Goal: Information Seeking & Learning: Learn about a topic

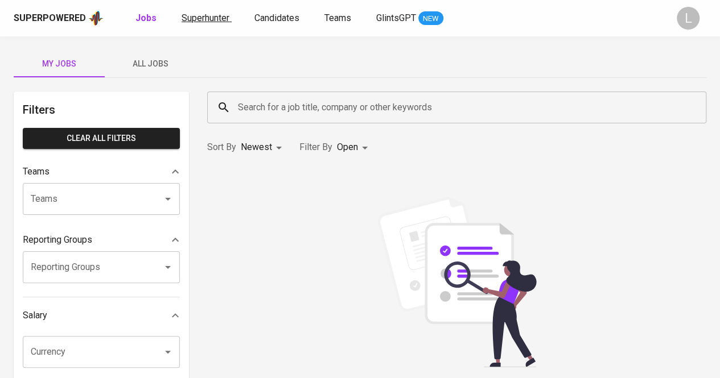
click at [185, 19] on span "Superhunter" at bounding box center [206, 18] width 48 height 11
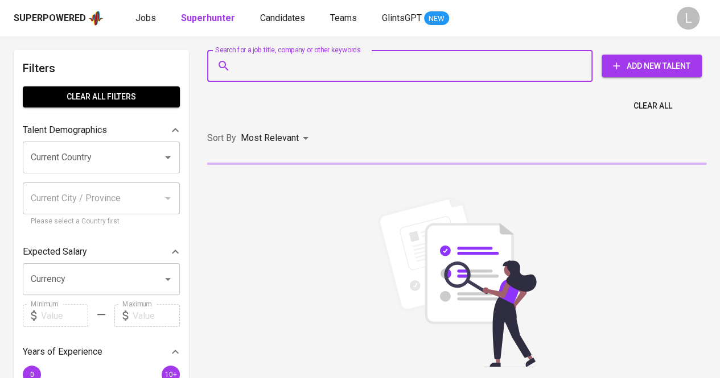
click at [292, 72] on input "Search for a job title, company or other keywords" at bounding box center [402, 66] width 335 height 22
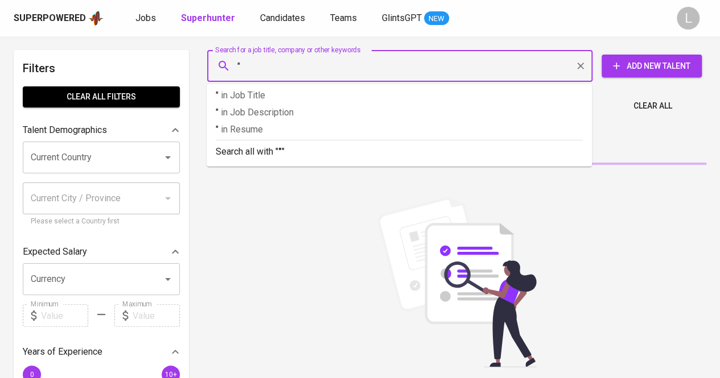
paste input "Marcellinus Dandy Wibisono"
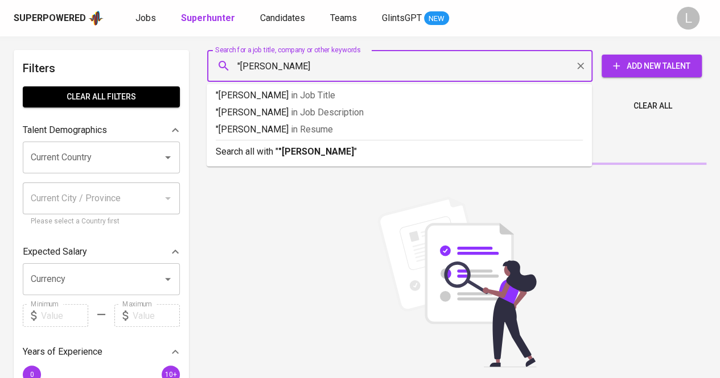
type input ""Marcellinus Dandy Wibisono""
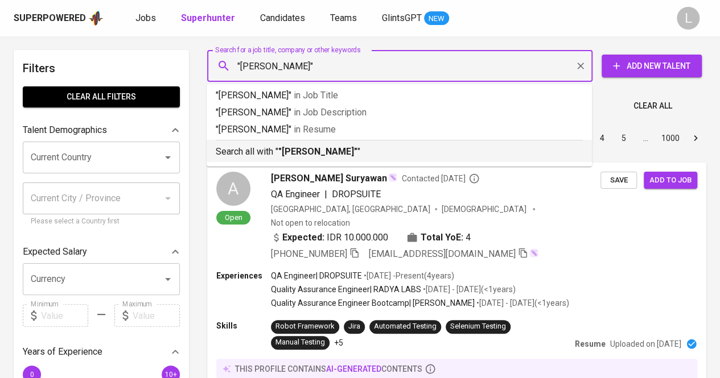
click at [333, 154] on b ""Marcellinus Dandy Wibisono"" at bounding box center [317, 151] width 79 height 11
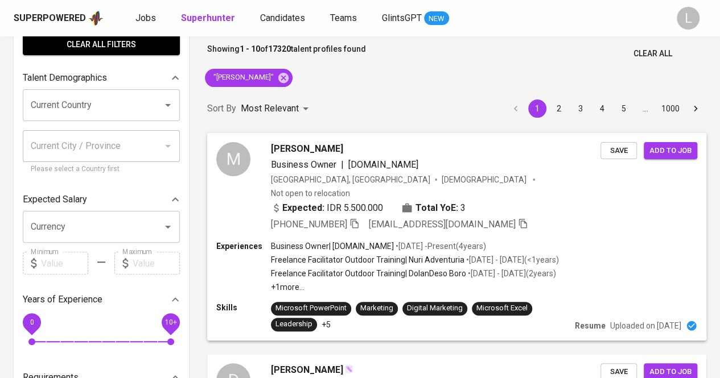
scroll to position [53, 0]
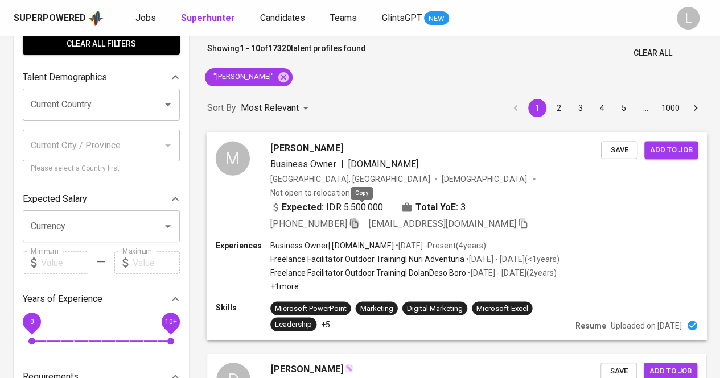
click at [358, 219] on icon "button" at bounding box center [354, 224] width 8 height 10
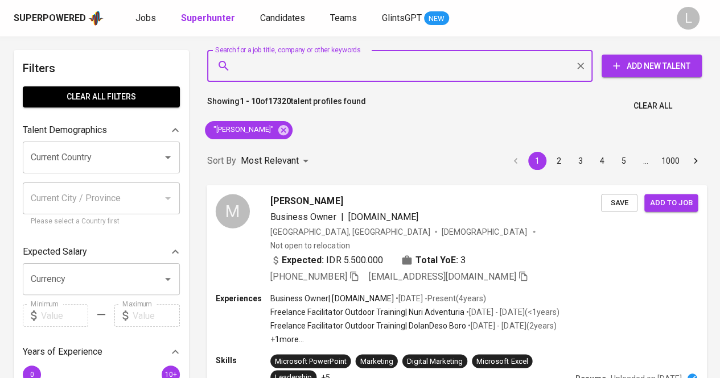
click at [329, 75] on input "Search for a job title, company or other keywords" at bounding box center [402, 66] width 335 height 22
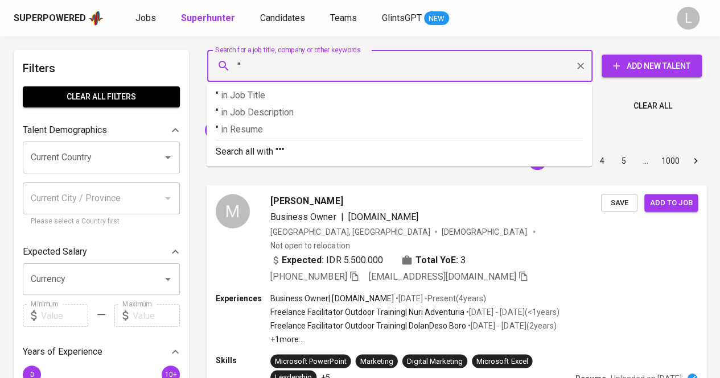
paste input "Hana Olivia Tarigan"
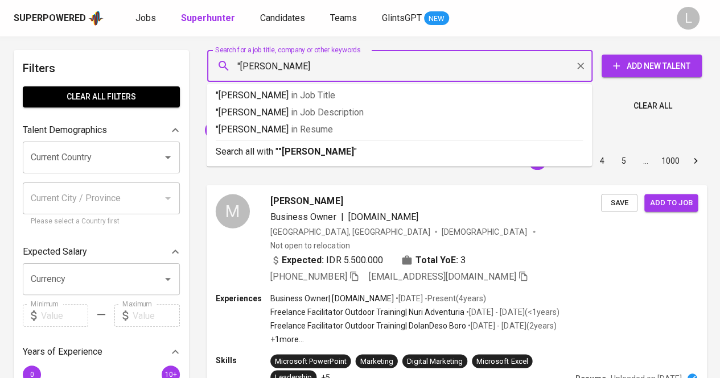
type input ""Hana Olivia Tarigan""
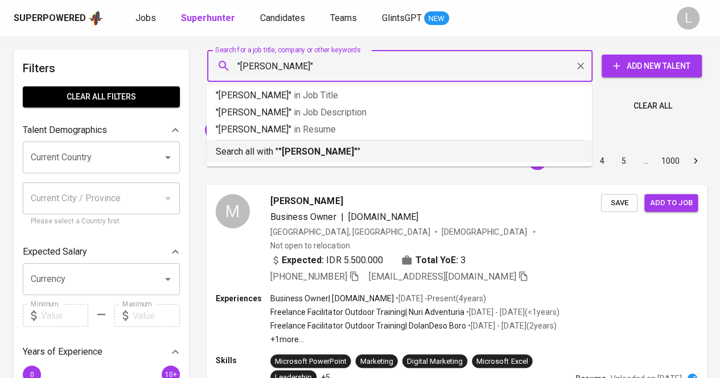
click at [303, 156] on b ""Hana Olivia Tarigan"" at bounding box center [317, 151] width 79 height 11
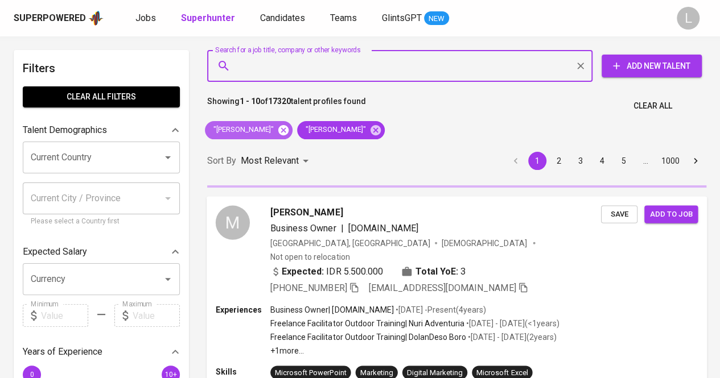
click at [289, 130] on icon at bounding box center [283, 130] width 10 height 10
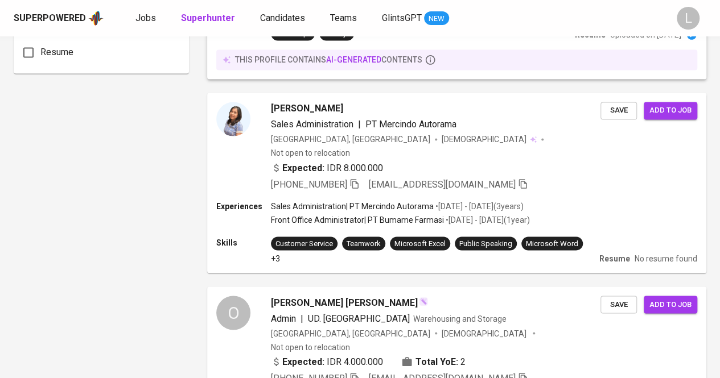
scroll to position [927, 0]
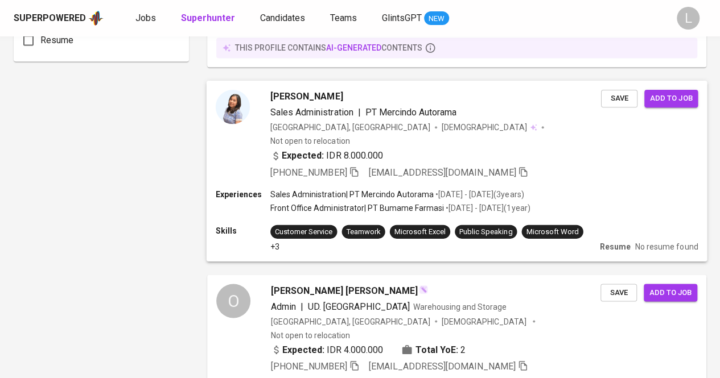
click at [306, 89] on span "Olivia Tarigan" at bounding box center [306, 96] width 72 height 14
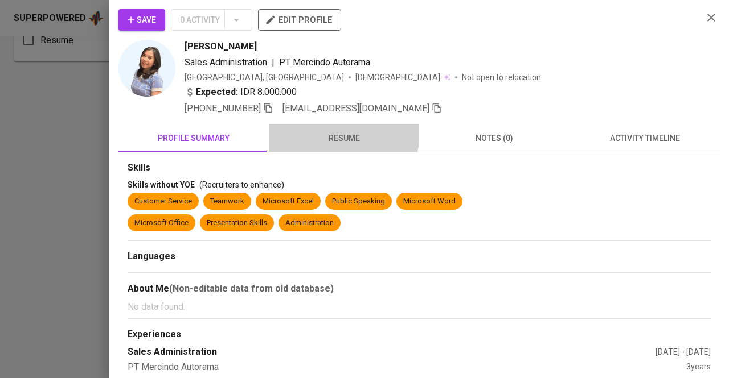
click at [335, 132] on span "resume" at bounding box center [343, 138] width 137 height 14
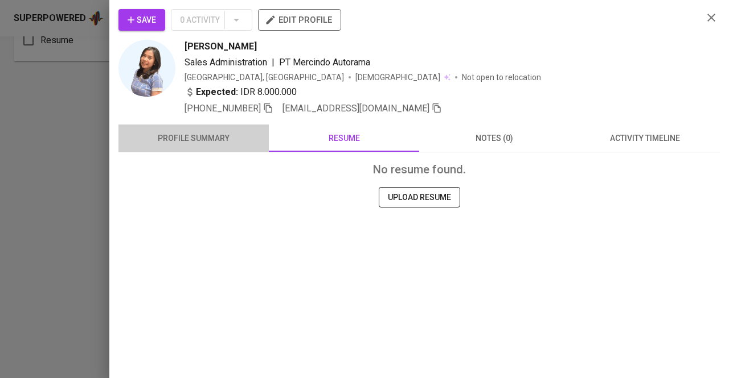
click at [222, 131] on span "profile summary" at bounding box center [193, 138] width 137 height 14
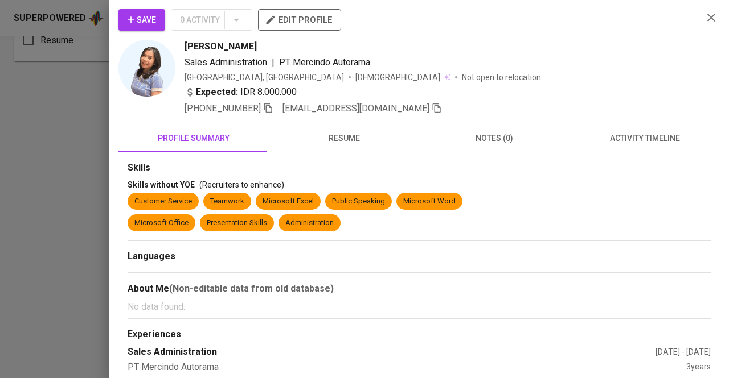
click at [0, 213] on div at bounding box center [364, 189] width 729 height 378
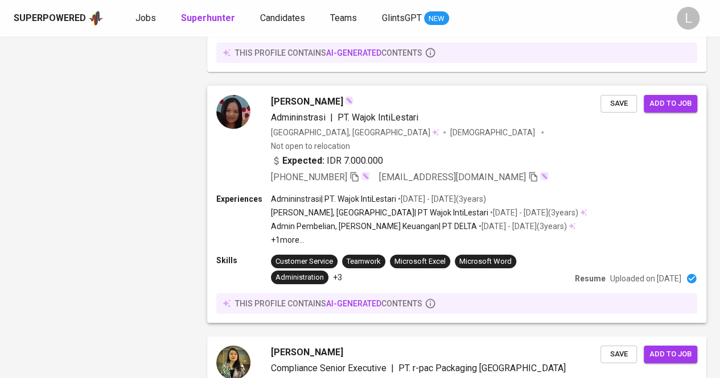
scroll to position [1921, 0]
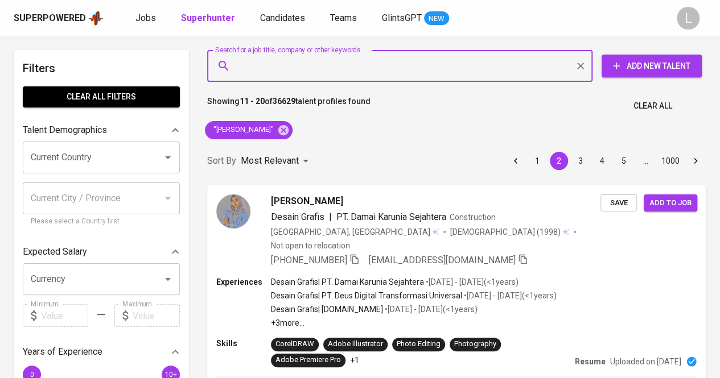
click at [343, 70] on input "Search for a job title, company or other keywords" at bounding box center [402, 66] width 335 height 22
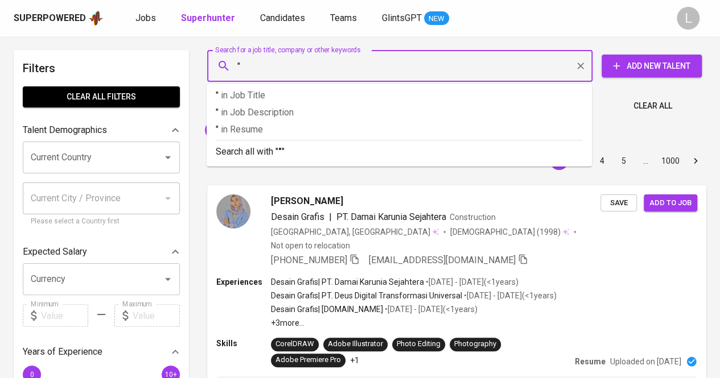
paste input "Dea Berliana Pratiwi"
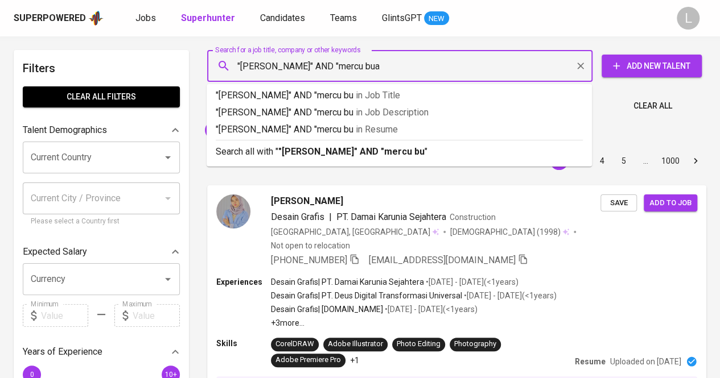
type input ""Dea Berliana Pratiwi" AND "mercu buan"
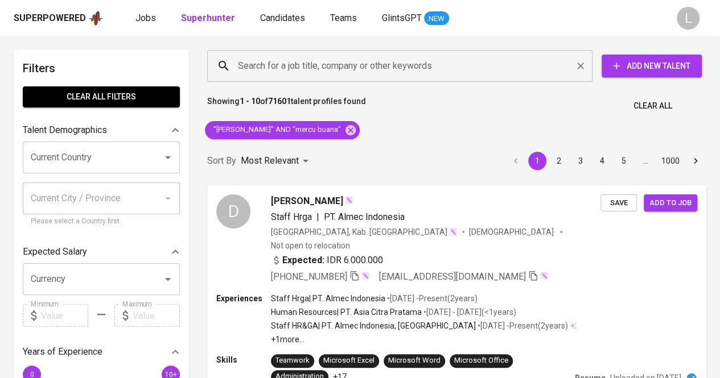
paste input "andhika.74fri@gmail.com"
type input "andhika.74fri@gmail.com"
click at [386, 68] on input "andhika.74fri@gmail.com" at bounding box center [402, 66] width 335 height 22
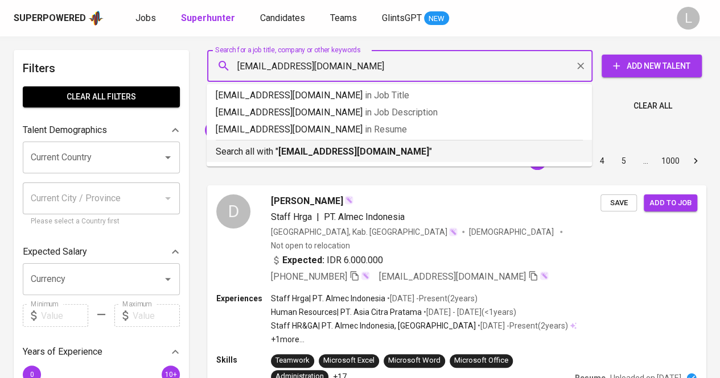
click at [373, 145] on div "Search all with " andhika.74fri@gmail.com "" at bounding box center [399, 149] width 367 height 19
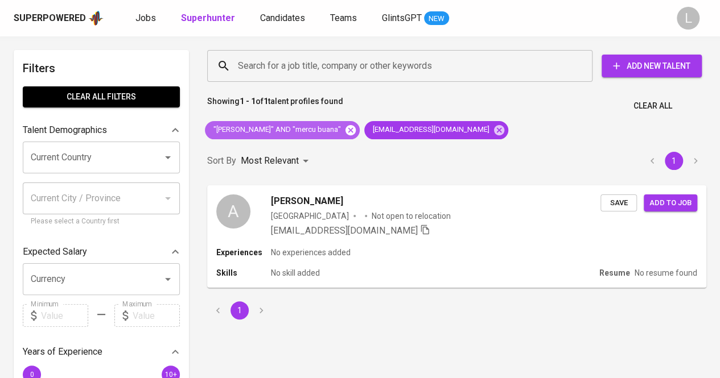
click at [357, 128] on icon at bounding box center [350, 130] width 13 height 13
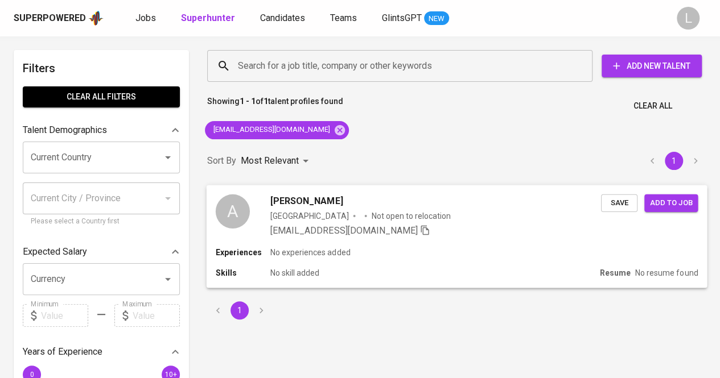
click at [298, 204] on span "andhika maulana" at bounding box center [306, 201] width 72 height 14
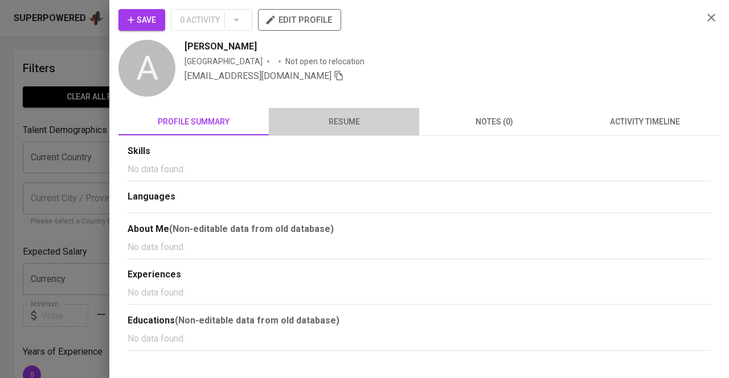
click at [357, 121] on span "resume" at bounding box center [343, 122] width 137 height 14
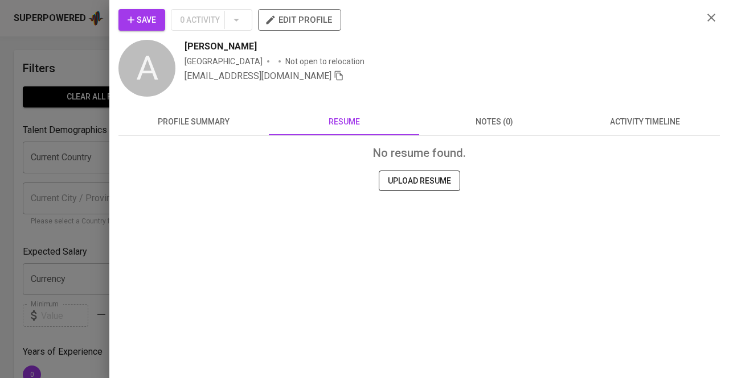
click at [104, 93] on div at bounding box center [364, 189] width 729 height 378
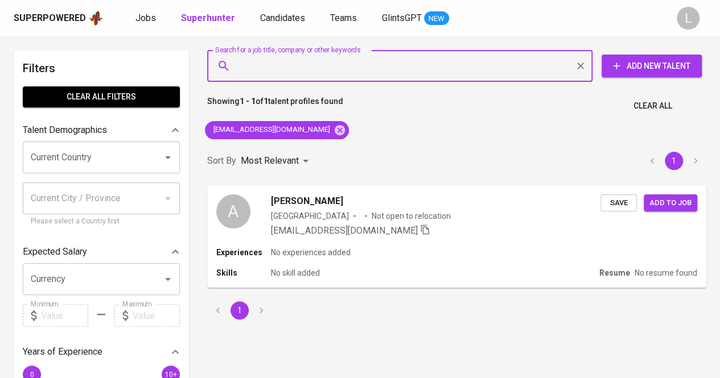
click at [399, 56] on input "Search for a job title, company or other keywords" at bounding box center [402, 66] width 335 height 22
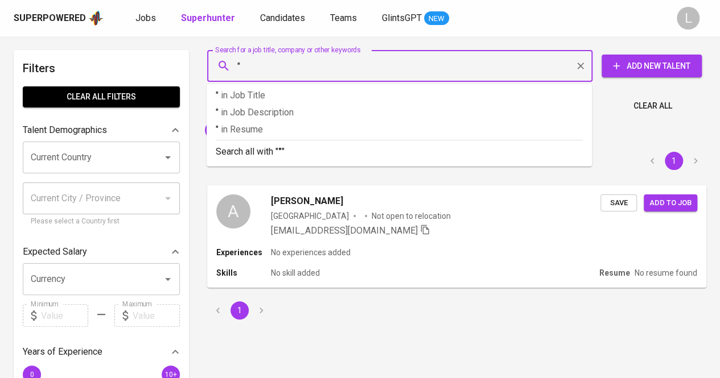
paste input "Febi Tri Andani"
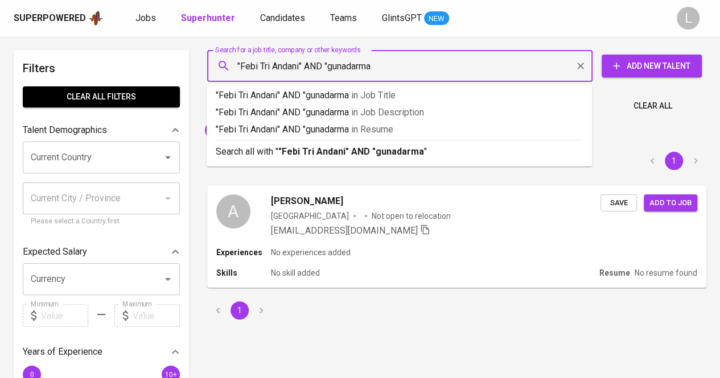
type input ""Febi Tri Andani" AND "gunadarma""
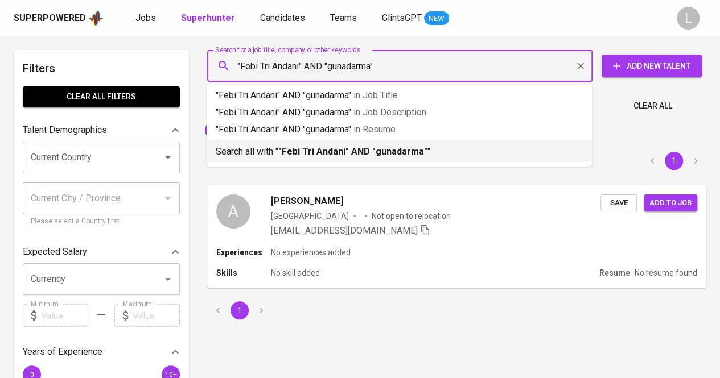
click at [364, 150] on b ""Febi Tri Andani" AND "gunadarma"" at bounding box center [352, 151] width 149 height 11
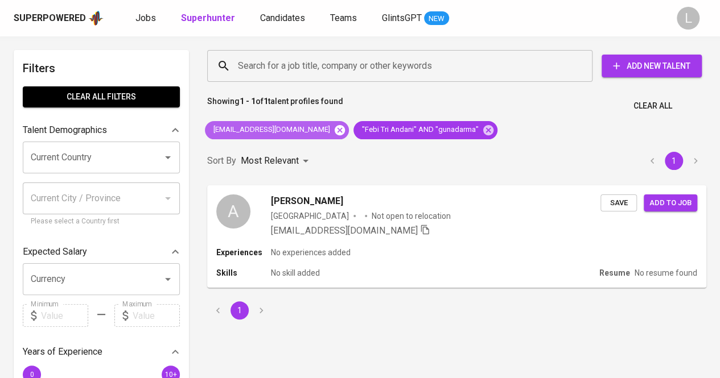
click at [335, 131] on icon at bounding box center [340, 130] width 10 height 10
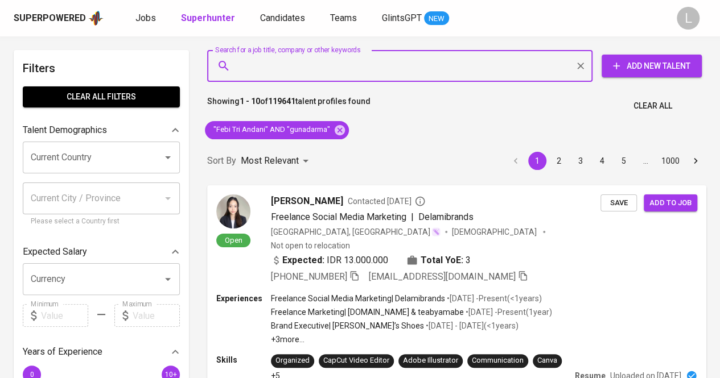
click at [325, 72] on input "Search for a job title, company or other keywords" at bounding box center [402, 66] width 335 height 22
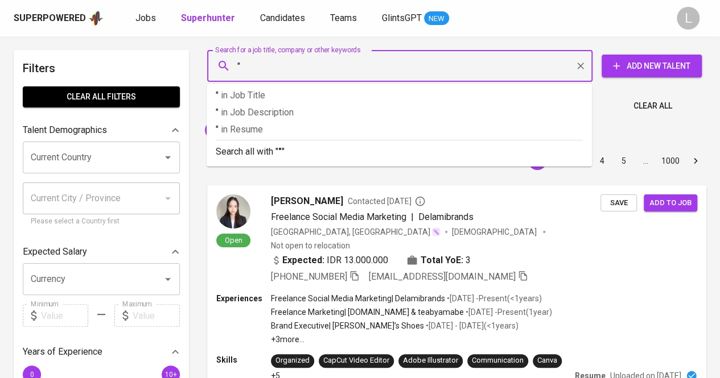
paste input "Selawati Dewi"
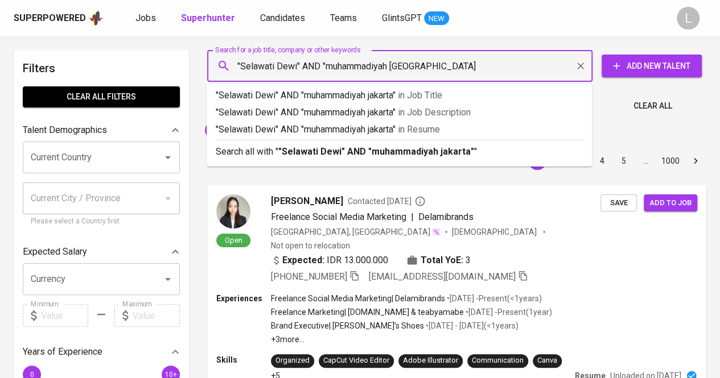
type input ""Selawati Dewi" AND "muhammadiyah jakarta""
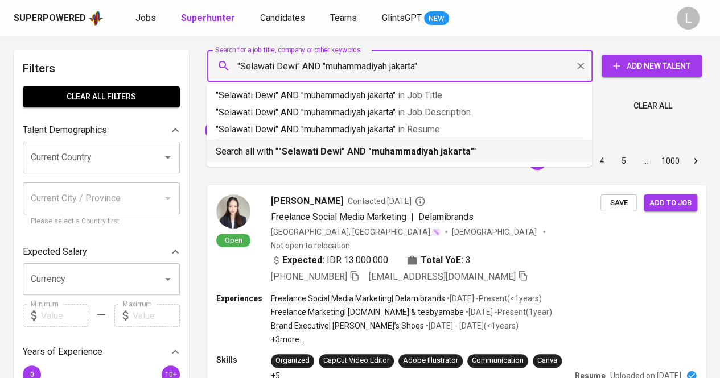
click at [323, 153] on b ""Selawati Dewi" AND "muhammadiyah jakarta"" at bounding box center [376, 151] width 196 height 11
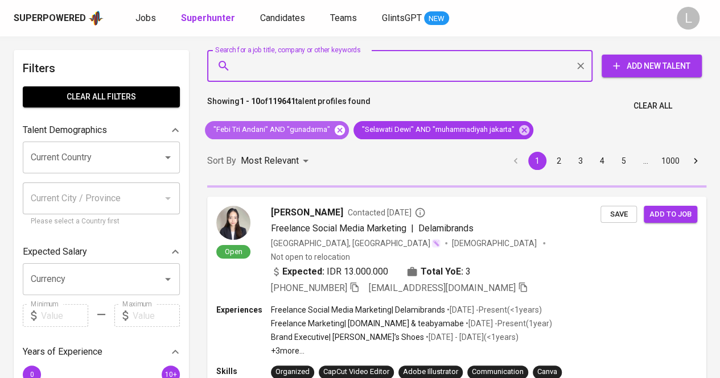
click at [338, 135] on icon at bounding box center [340, 130] width 13 height 13
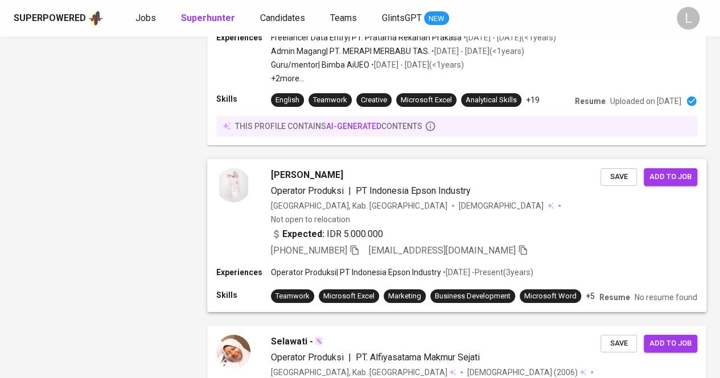
scroll to position [2058, 0]
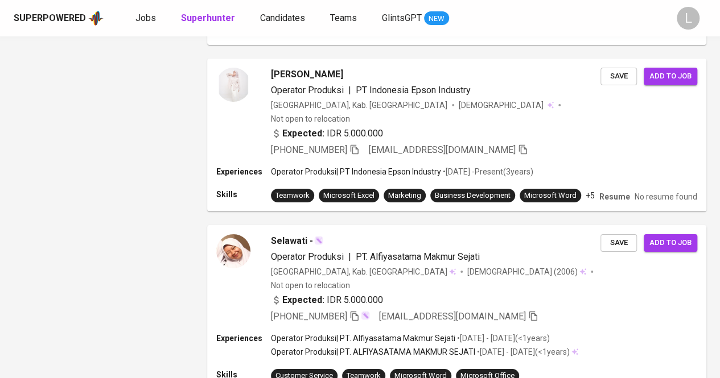
scroll to position [2058, 0]
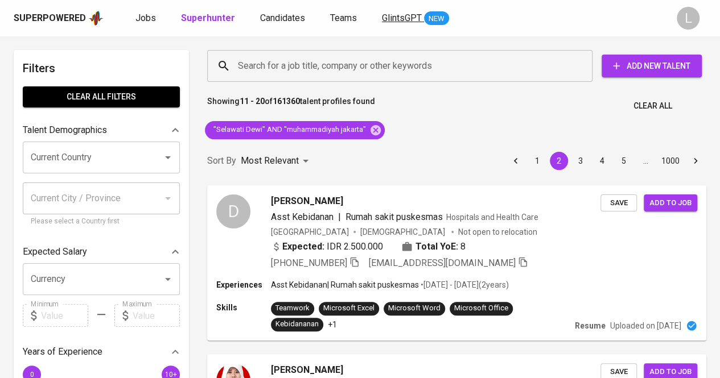
click at [409, 18] on span "GlintsGPT" at bounding box center [402, 18] width 40 height 11
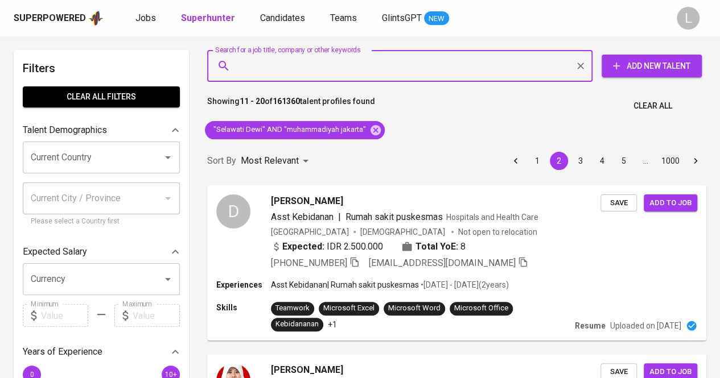
paste input "[EMAIL_ADDRESS][DOMAIN_NAME]"
type input "[EMAIL_ADDRESS][DOMAIN_NAME]"
click at [348, 71] on input "[EMAIL_ADDRESS][DOMAIN_NAME]" at bounding box center [402, 66] width 335 height 22
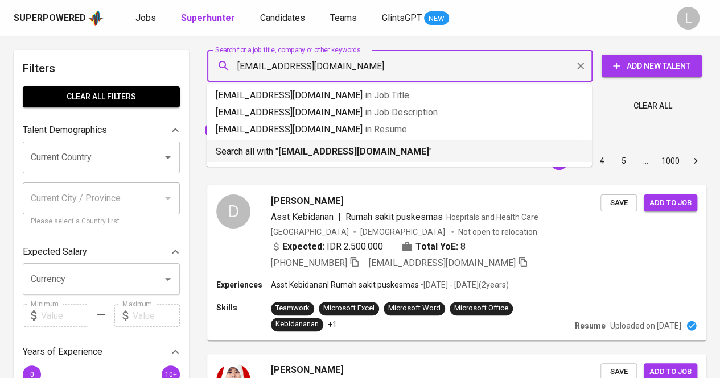
click at [339, 155] on b "[EMAIL_ADDRESS][DOMAIN_NAME]" at bounding box center [353, 151] width 151 height 11
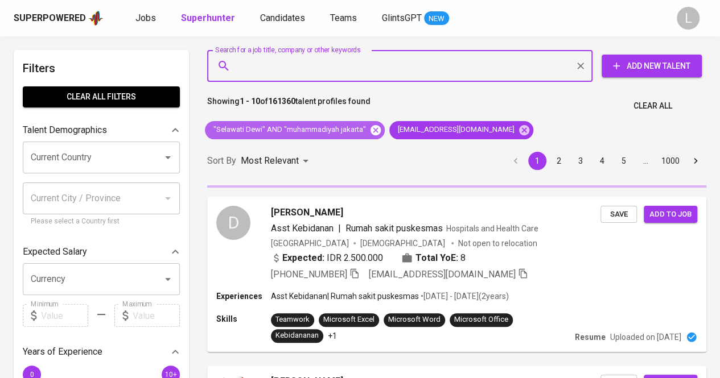
click at [378, 127] on icon at bounding box center [376, 130] width 10 height 10
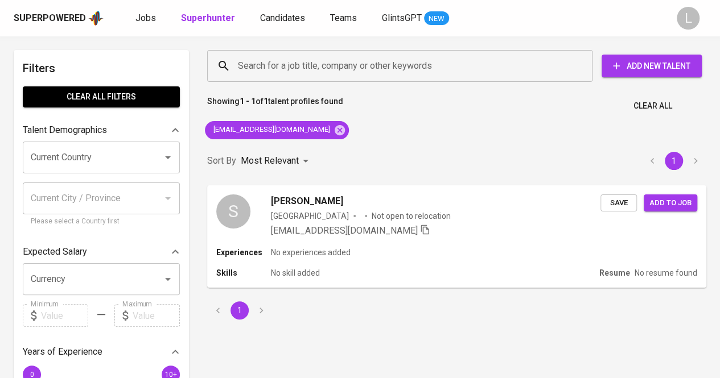
scroll to position [35, 0]
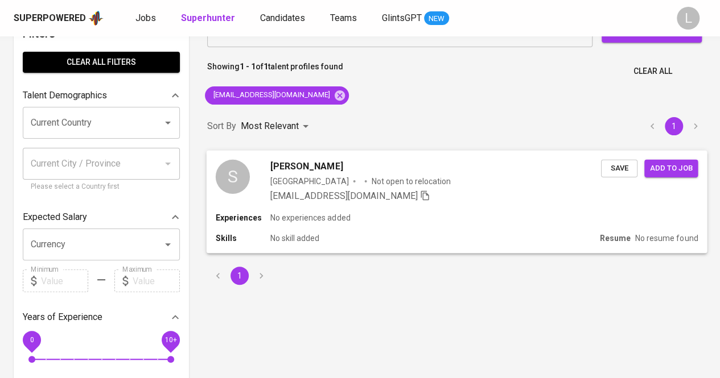
click at [294, 175] on div "Indonesia" at bounding box center [309, 180] width 78 height 11
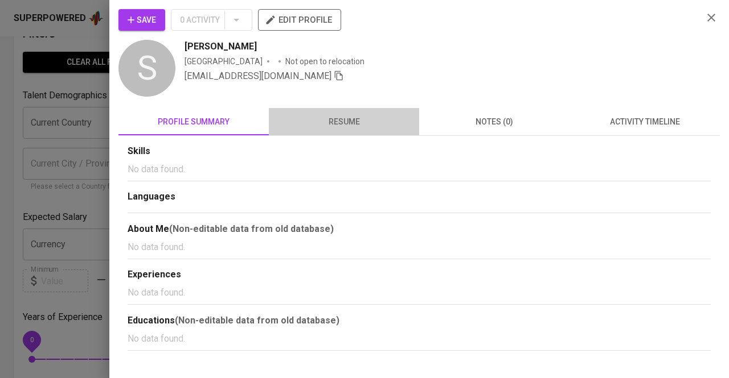
click at [359, 122] on span "resume" at bounding box center [343, 122] width 137 height 14
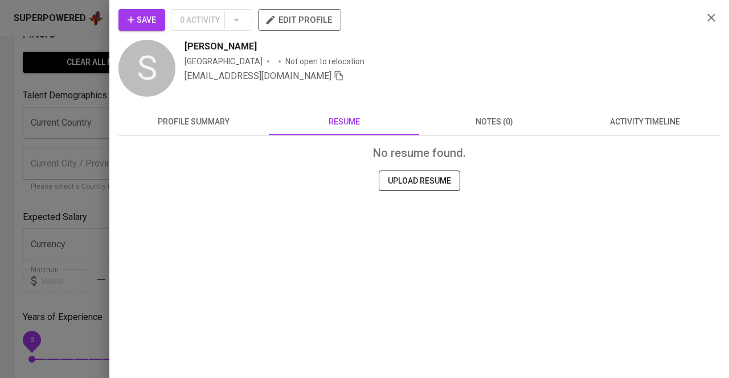
click at [88, 182] on div at bounding box center [364, 189] width 729 height 378
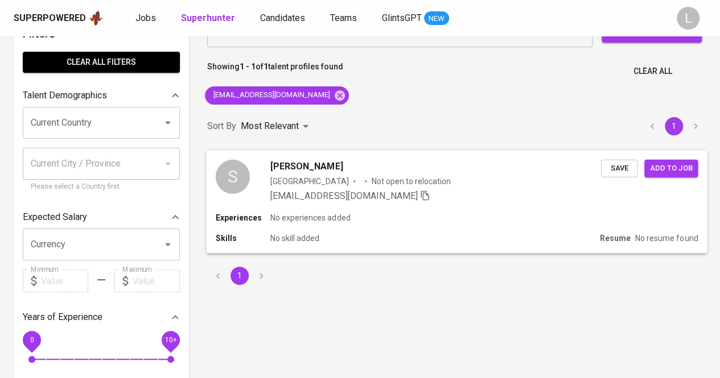
scroll to position [0, 0]
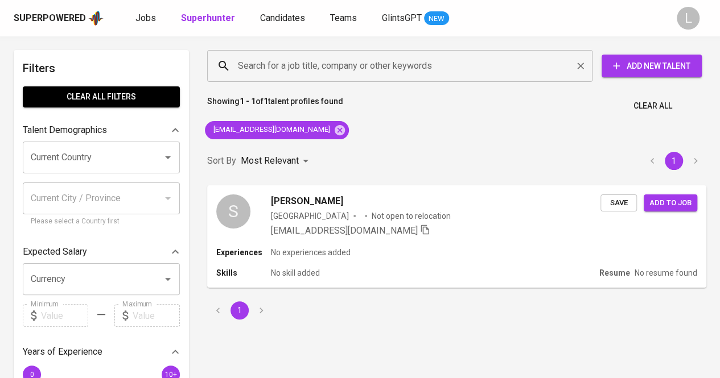
paste input "annisa.gita.rahmi@gmail.com"
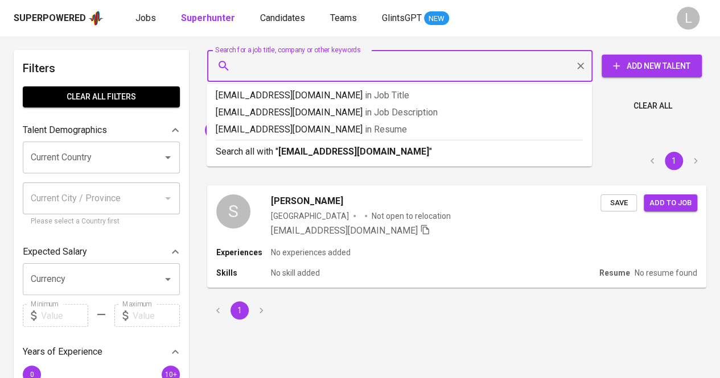
type input "annisa.gita.rahmi@gmail.com"
click at [363, 68] on input "annisa.gita.rahmi@gmail.com" at bounding box center [402, 66] width 335 height 22
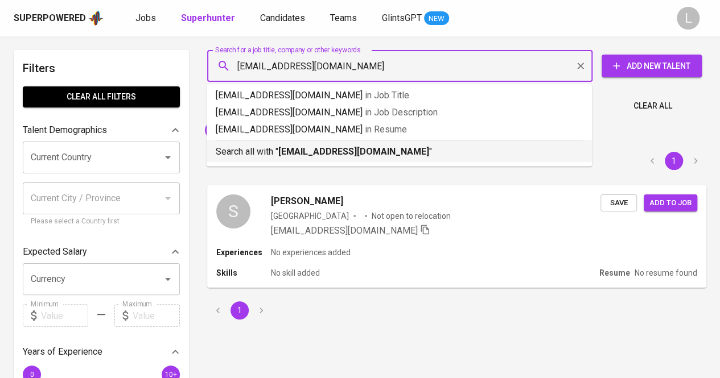
click at [353, 146] on b "annisa.gita.rahmi@gmail.com" at bounding box center [353, 151] width 151 height 11
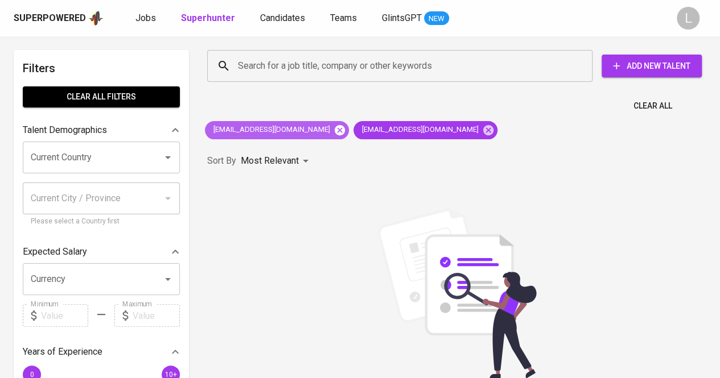
click at [335, 126] on icon at bounding box center [340, 130] width 10 height 10
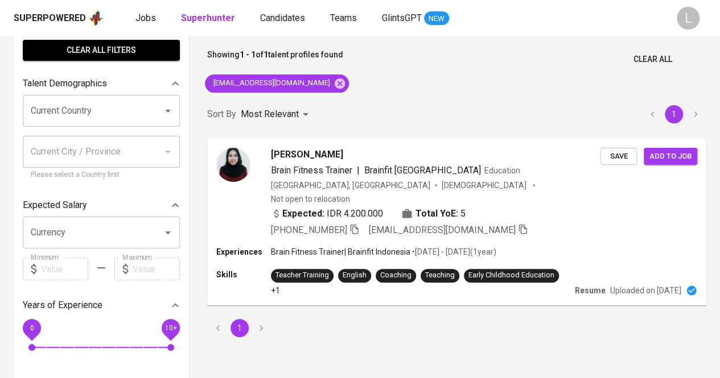
scroll to position [61, 0]
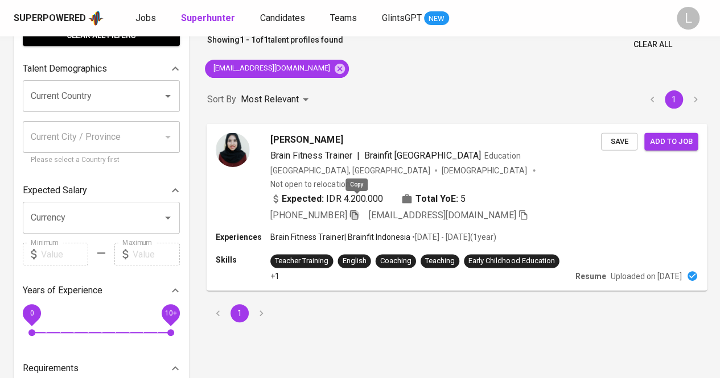
click at [357, 209] on icon "button" at bounding box center [354, 214] width 10 height 10
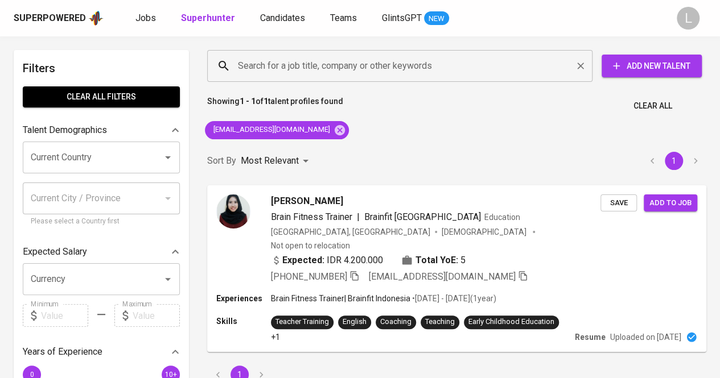
click at [360, 53] on div "Search for a job title, company or other keywords" at bounding box center [399, 66] width 385 height 32
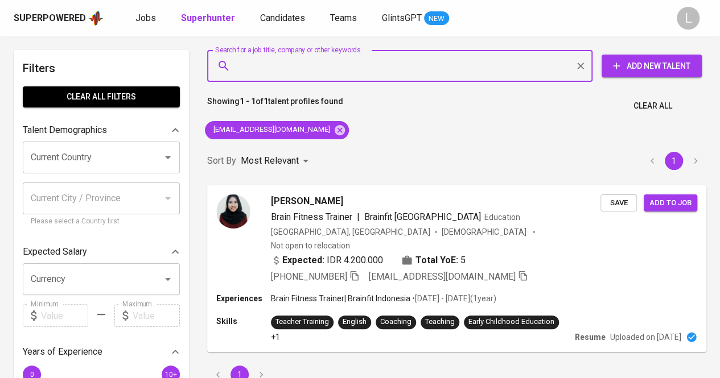
paste input "wurangianshyaren@gmail.com"
type input "wurangianshyaren@gmail.com"
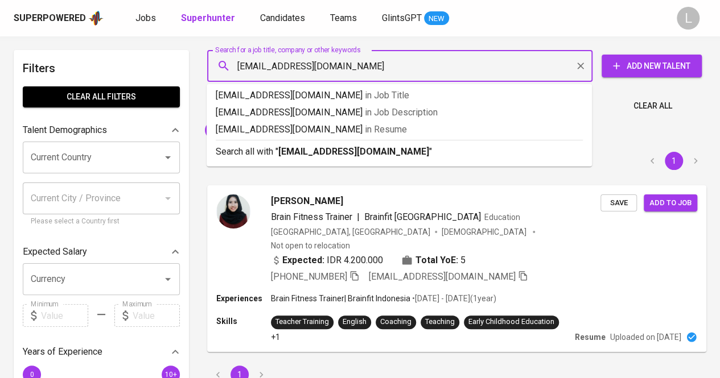
click at [340, 74] on input "wurangianshyaren@gmail.com" at bounding box center [402, 66] width 335 height 22
click at [338, 147] on b "wurangianshyaren@gmail.com" at bounding box center [353, 151] width 151 height 11
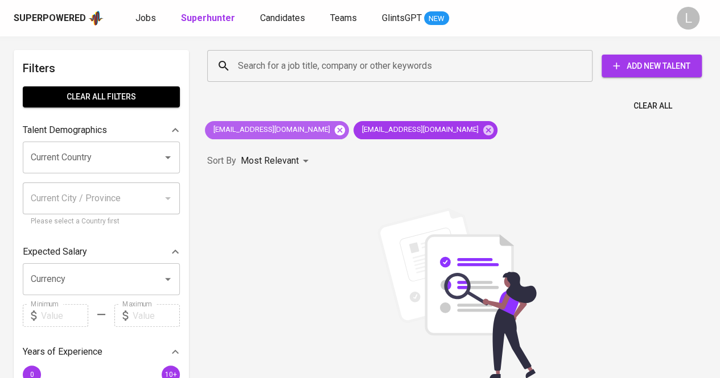
click at [334, 136] on icon at bounding box center [340, 130] width 13 height 13
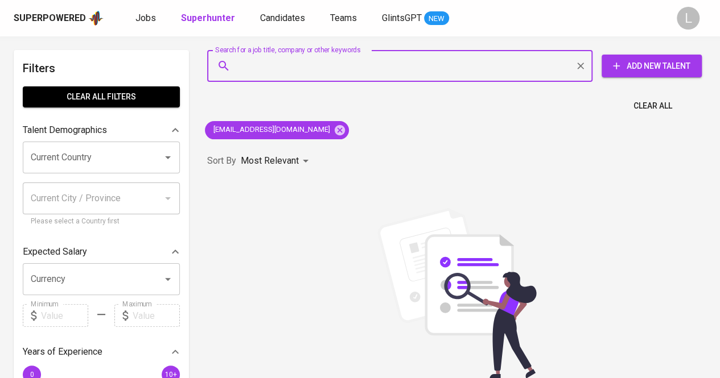
click at [321, 69] on input "Search for a job title, company or other keywords" at bounding box center [402, 66] width 335 height 22
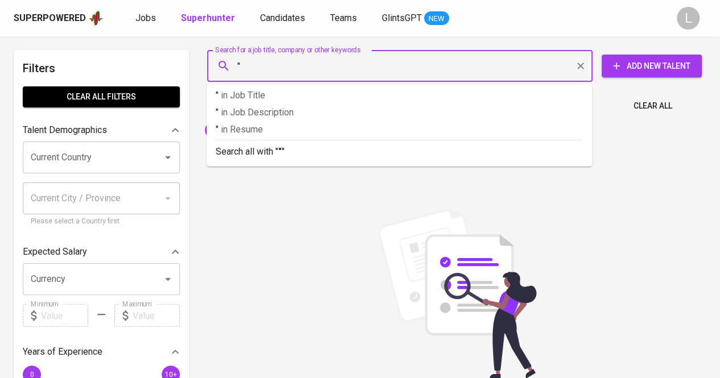
paste input "angelika-anggun"
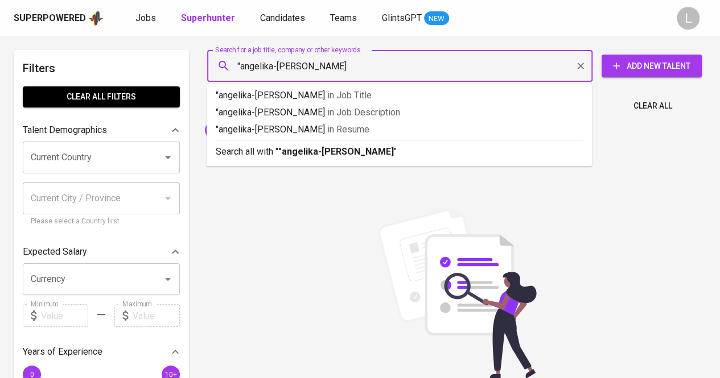
click at [278, 66] on input ""angelika-anggun" at bounding box center [402, 66] width 335 height 22
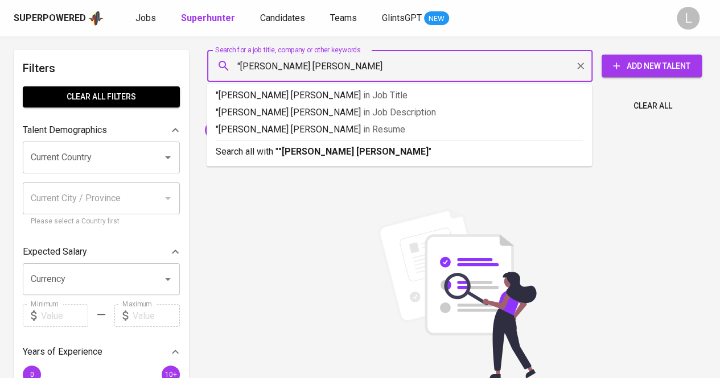
click at [308, 68] on input ""angelika anggun" at bounding box center [402, 66] width 335 height 22
type input ""angelika anggun""
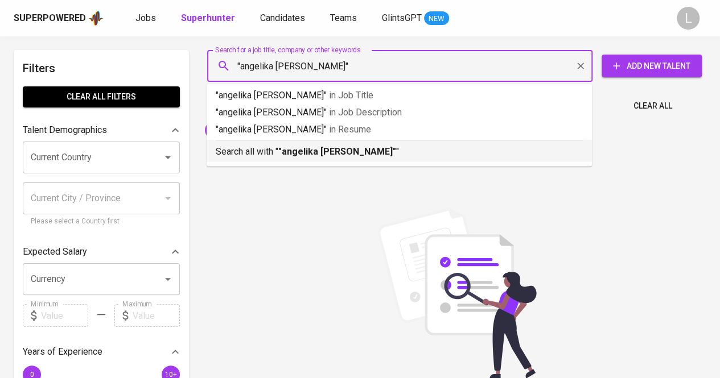
click at [305, 151] on b ""angelika anggun"" at bounding box center [337, 151] width 118 height 11
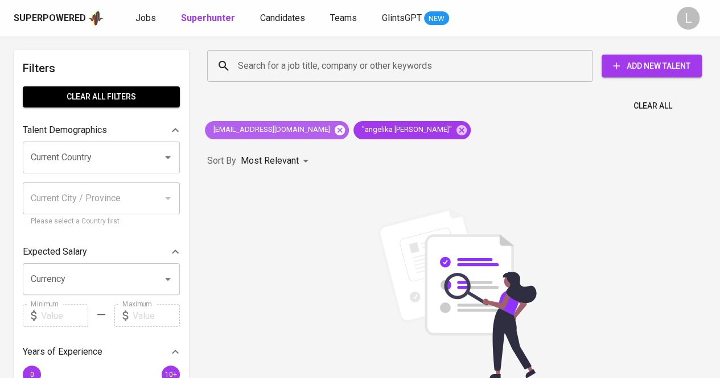
click at [335, 133] on icon at bounding box center [340, 130] width 10 height 10
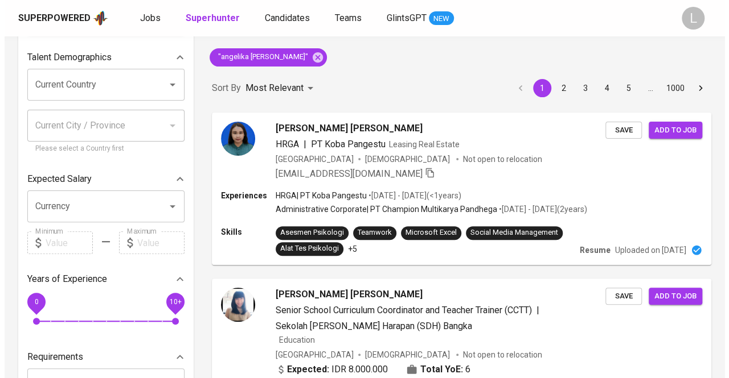
scroll to position [74, 0]
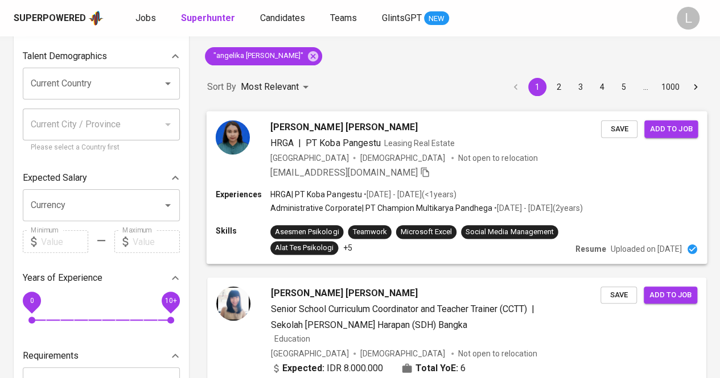
click at [321, 125] on span "Angelika Anggun" at bounding box center [343, 127] width 147 height 14
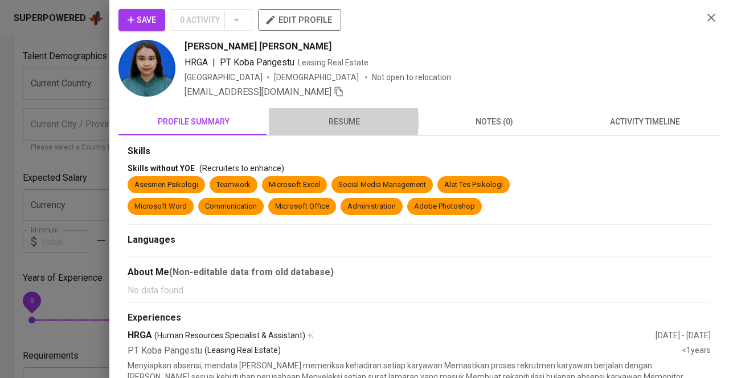
click at [304, 121] on span "resume" at bounding box center [343, 122] width 137 height 14
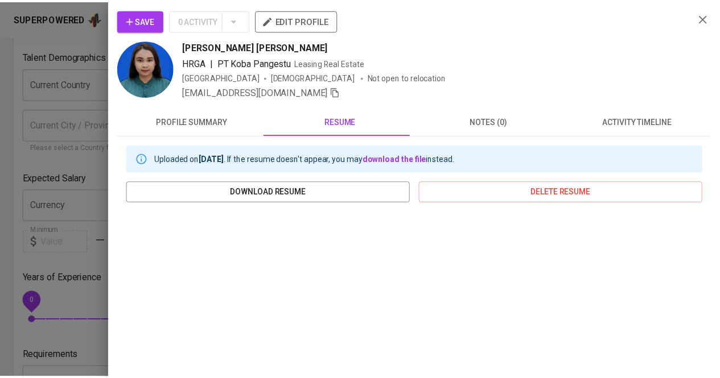
scroll to position [109, 0]
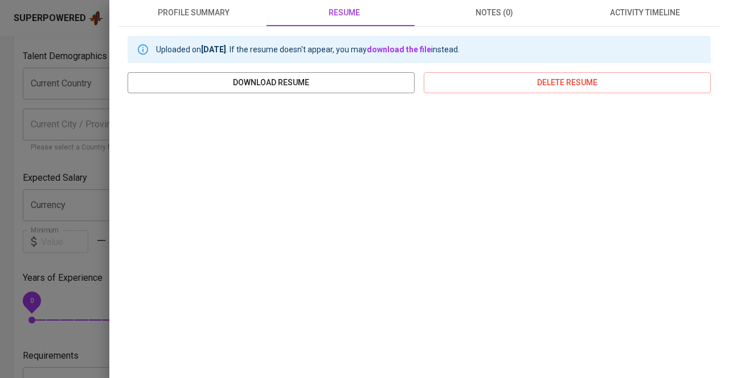
click at [0, 112] on div at bounding box center [364, 189] width 729 height 378
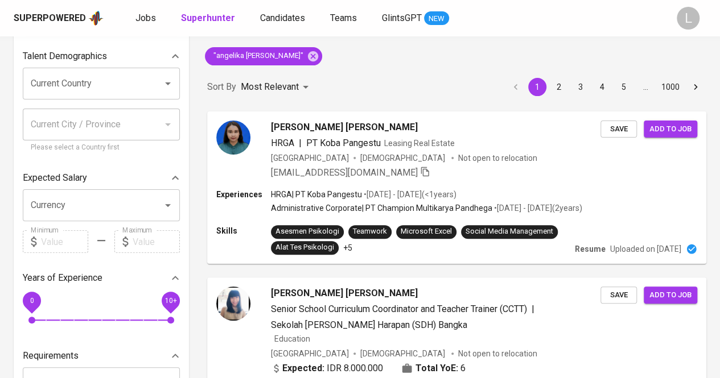
scroll to position [0, 0]
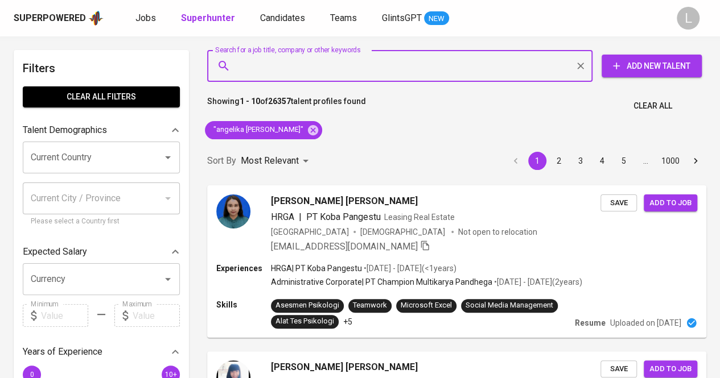
click at [282, 65] on input "Search for a job title, company or other keywords" at bounding box center [402, 66] width 335 height 22
paste input "ktrend.tobing01@gmail.com"
type input "ktrend.tobing01@gmail.com"
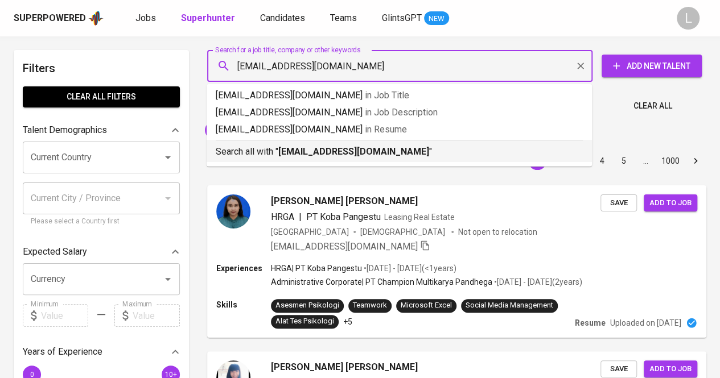
click at [285, 149] on b "ktrend.tobing01@gmail.com" at bounding box center [353, 151] width 151 height 11
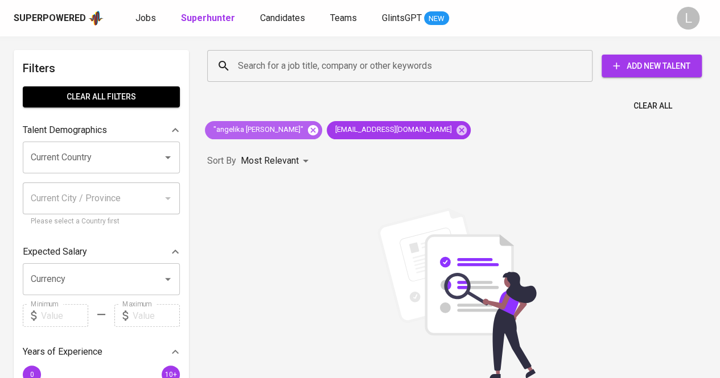
click at [307, 131] on icon at bounding box center [313, 130] width 13 height 13
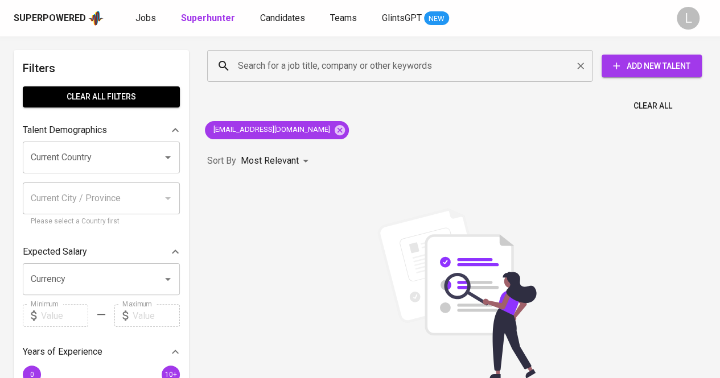
click at [359, 54] on div "Search for a job title, company or other keywords" at bounding box center [399, 66] width 385 height 32
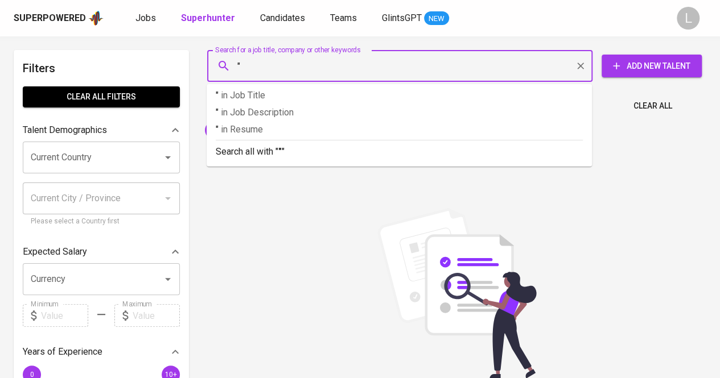
paste input "Hana Nia Septia"
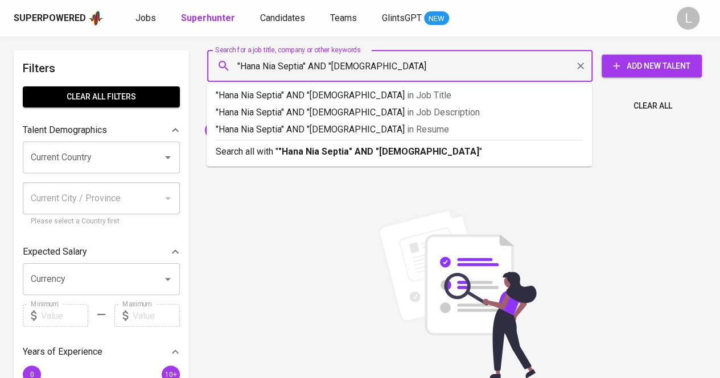
type input ""Hana Nia Septia" AND "buddhi dharma""
click at [354, 151] on b ""Hana Nia Septia" AND "buddhi dharma"" at bounding box center [380, 151] width 204 height 11
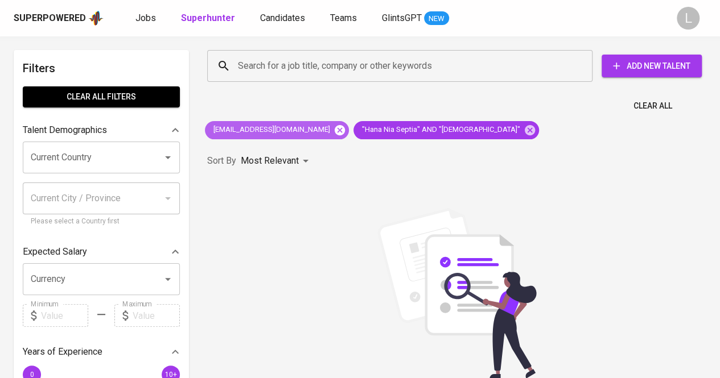
click at [335, 126] on icon at bounding box center [340, 130] width 10 height 10
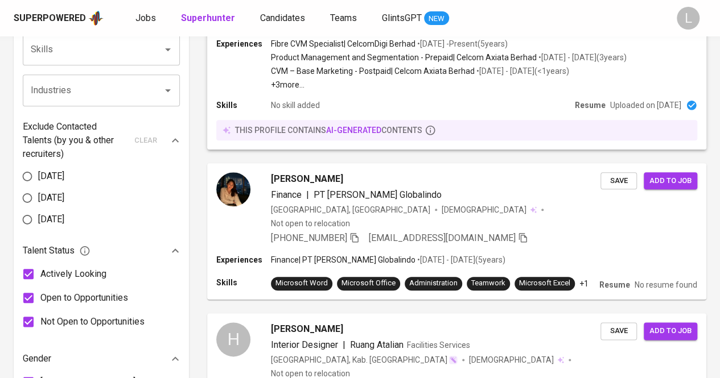
scroll to position [491, 0]
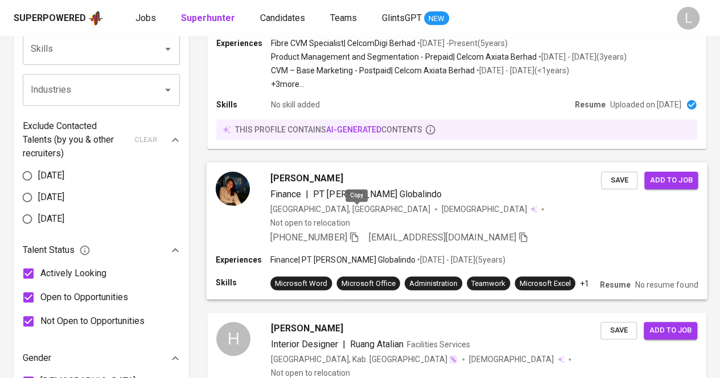
click at [356, 232] on icon "button" at bounding box center [354, 237] width 10 height 10
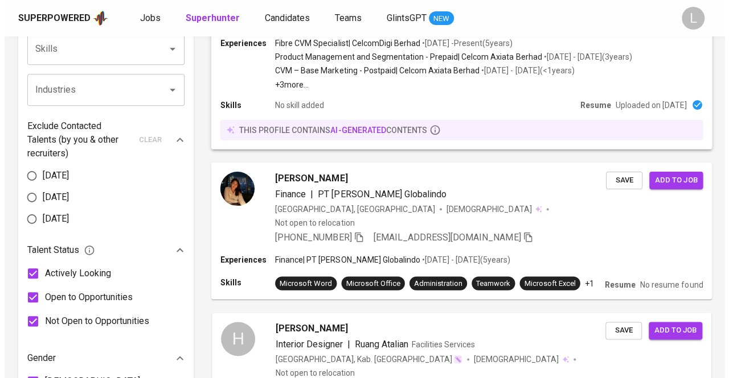
scroll to position [0, 0]
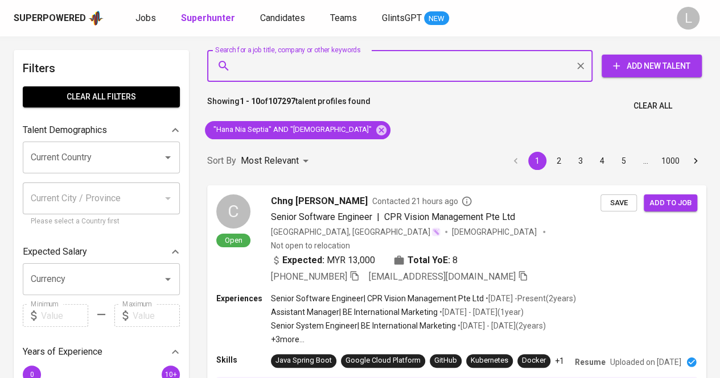
click at [348, 75] on input "Search for a job title, company or other keywords" at bounding box center [402, 66] width 335 height 22
paste input "dewipurwaningtyas846@gmail.com"
type input "dewipurwaningtyas846@gmail.com"
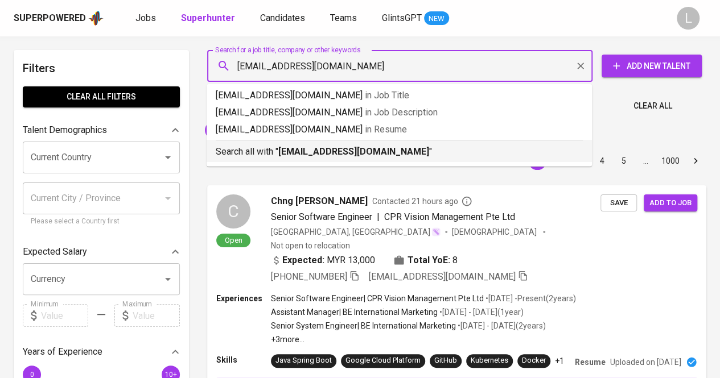
click at [347, 157] on b "dewipurwaningtyas846@gmail.com" at bounding box center [353, 151] width 151 height 11
click at [354, 151] on div "Sort By Most Relevant MOST_RELEVANT 1 2 3 4 5 … 1000" at bounding box center [456, 161] width 513 height 35
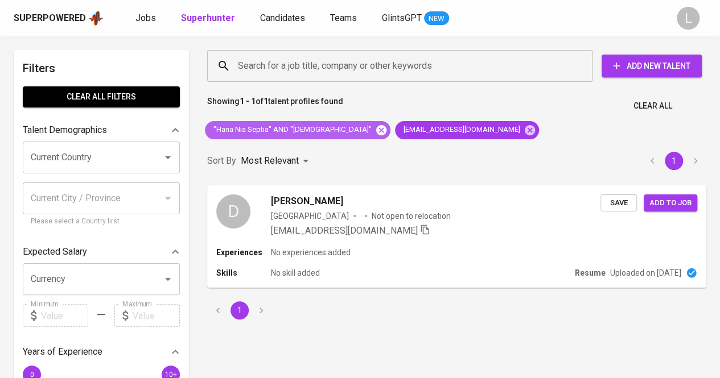
click at [376, 129] on icon at bounding box center [381, 130] width 10 height 10
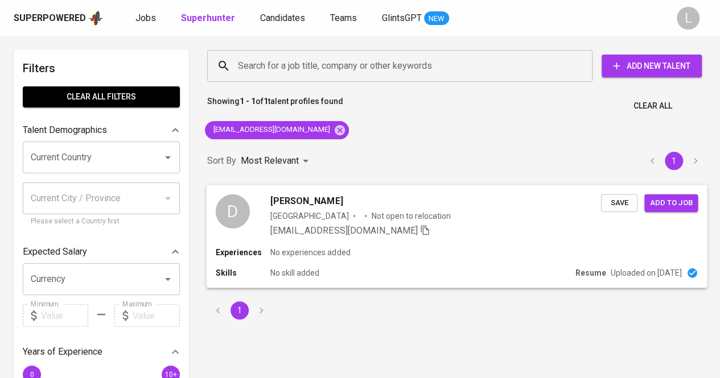
click at [365, 215] on div at bounding box center [366, 216] width 2 height 2
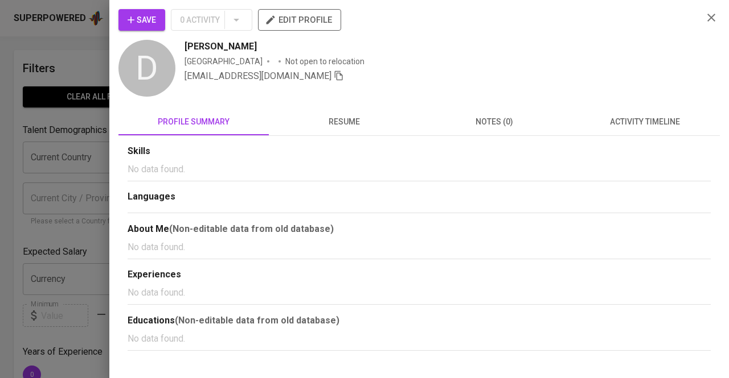
click at [358, 113] on button "resume" at bounding box center [344, 121] width 150 height 27
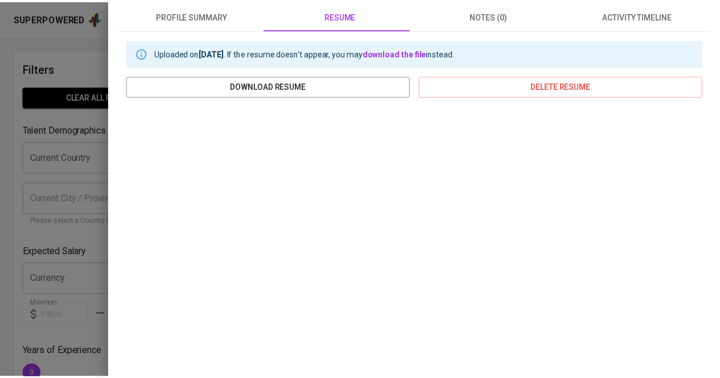
scroll to position [123, 0]
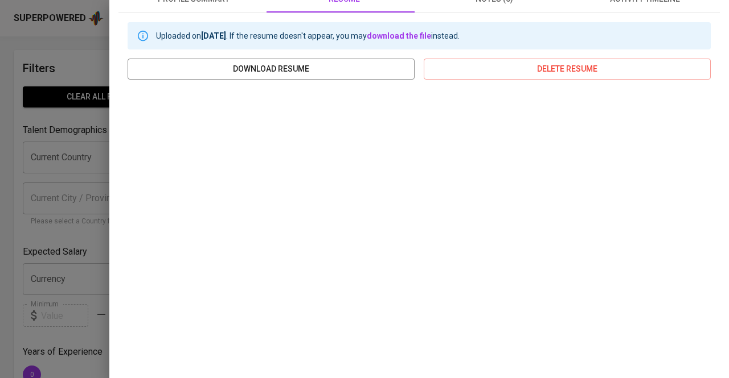
click at [31, 100] on div at bounding box center [364, 189] width 729 height 378
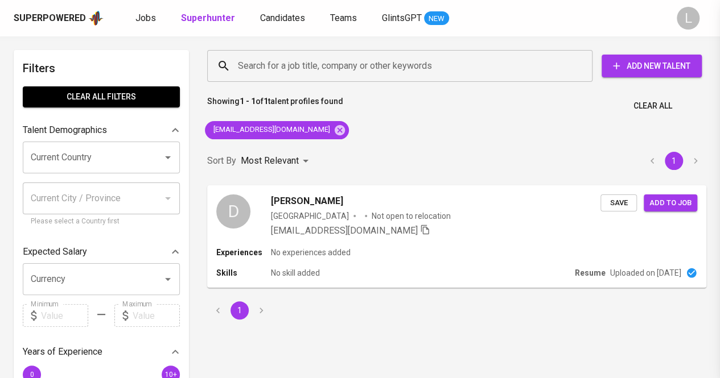
scroll to position [0, 0]
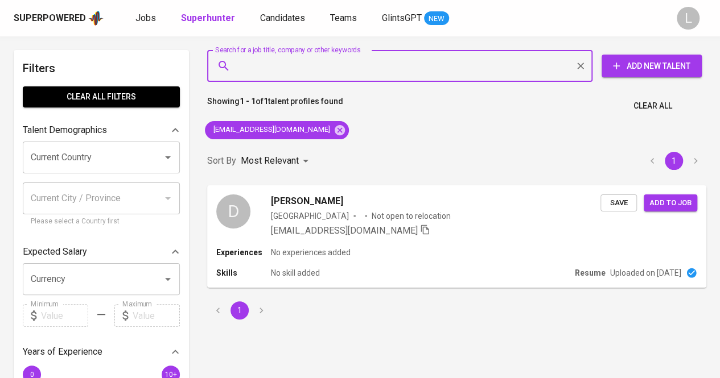
paste input "tiaraayu575@gmail.com"
type input "tiaraayu575@gmail.com"
click at [350, 61] on input "tiaraayu575@gmail.com" at bounding box center [402, 66] width 335 height 22
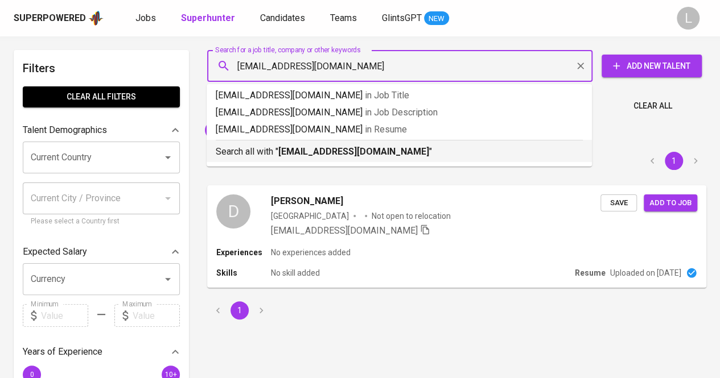
click at [337, 148] on b "tiaraayu575@gmail.com" at bounding box center [353, 151] width 151 height 11
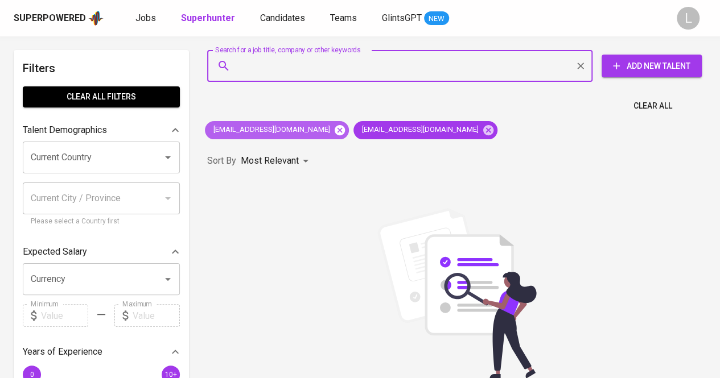
click at [339, 133] on icon at bounding box center [340, 130] width 10 height 10
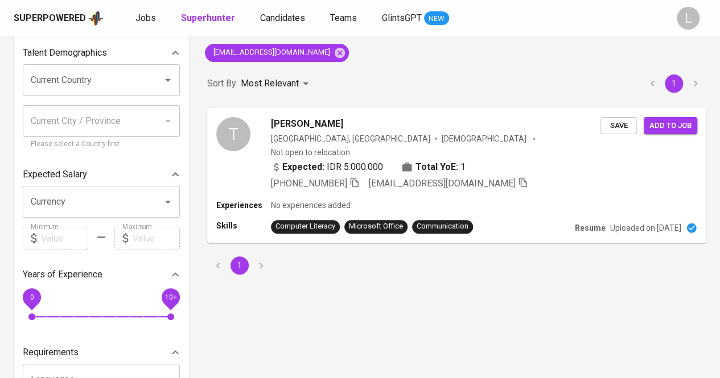
scroll to position [80, 0]
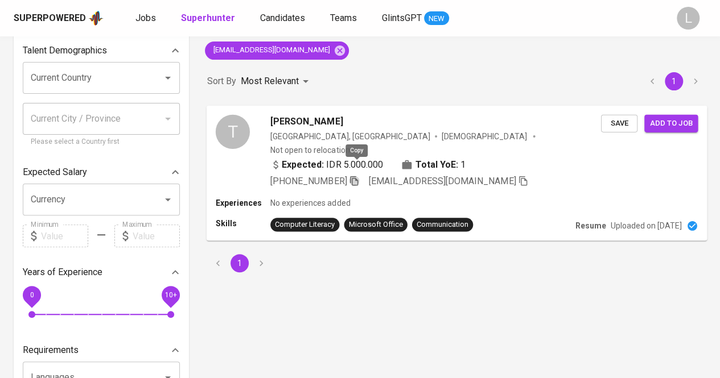
click at [356, 175] on icon "button" at bounding box center [354, 180] width 10 height 10
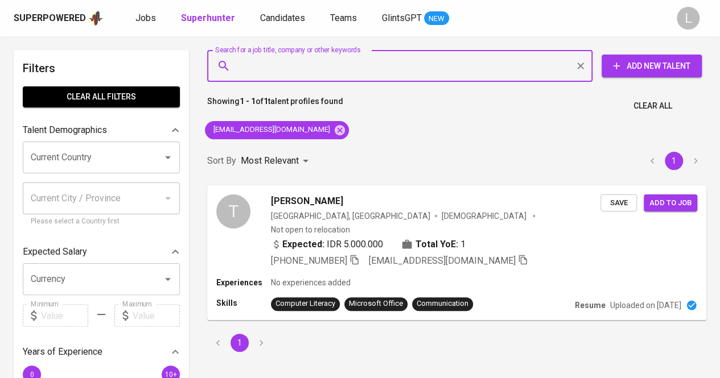
click at [361, 73] on input "Search for a job title, company or other keywords" at bounding box center [402, 66] width 335 height 22
paste input "irenemunthe@gmail.com"
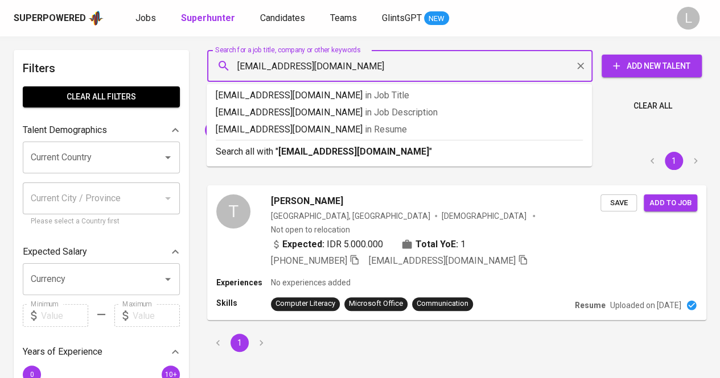
paste input "irenemunthe@gmail.com"
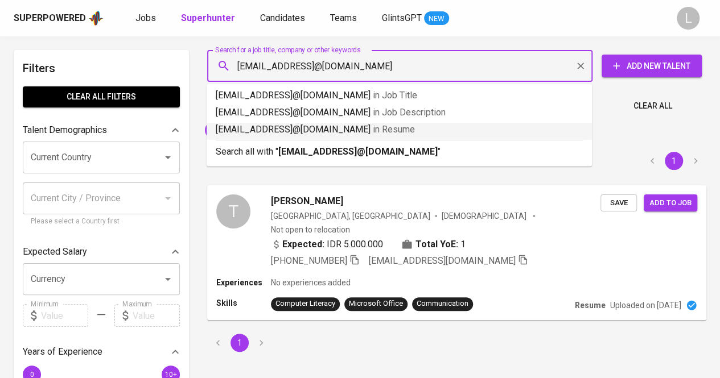
type input "irenemunthe@gmail.com"
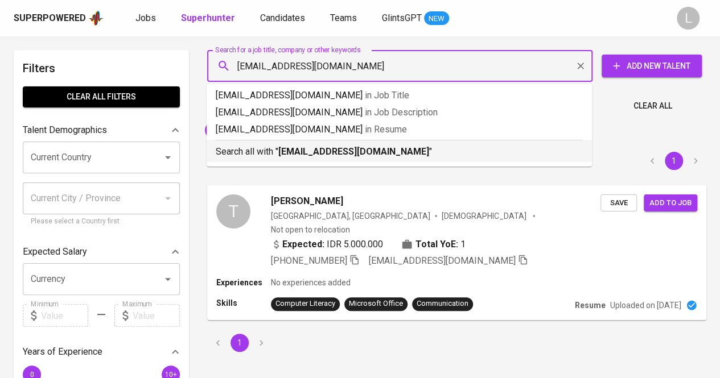
click at [350, 155] on b "irenemunthe@gmail.com" at bounding box center [353, 151] width 151 height 11
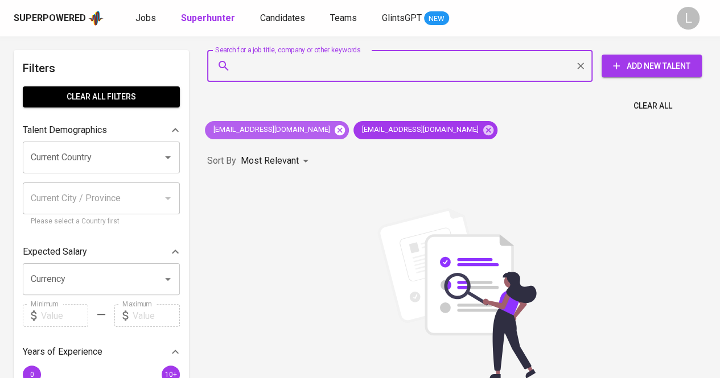
click at [335, 129] on icon at bounding box center [340, 130] width 10 height 10
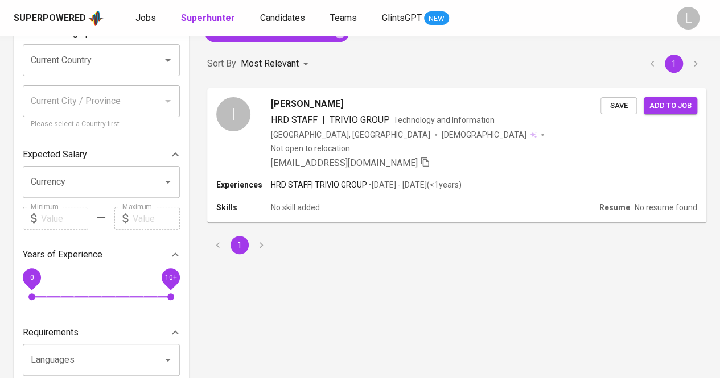
scroll to position [98, 0]
click at [317, 100] on span "Irene Munthe" at bounding box center [306, 103] width 72 height 14
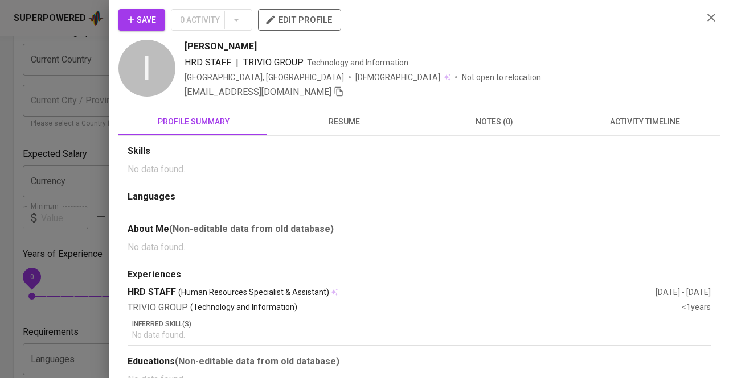
click at [363, 119] on span "resume" at bounding box center [343, 122] width 137 height 14
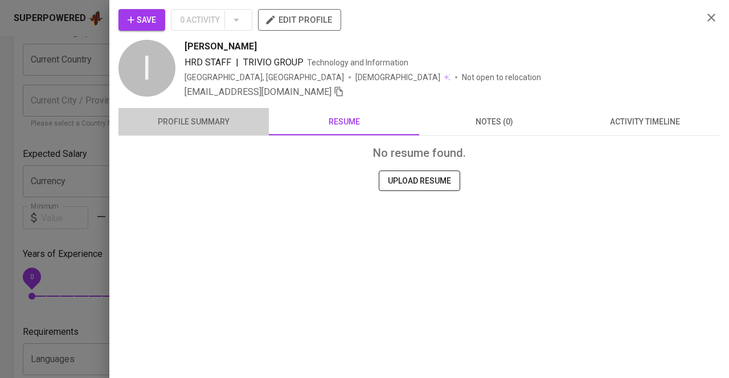
click at [238, 120] on span "profile summary" at bounding box center [193, 122] width 137 height 14
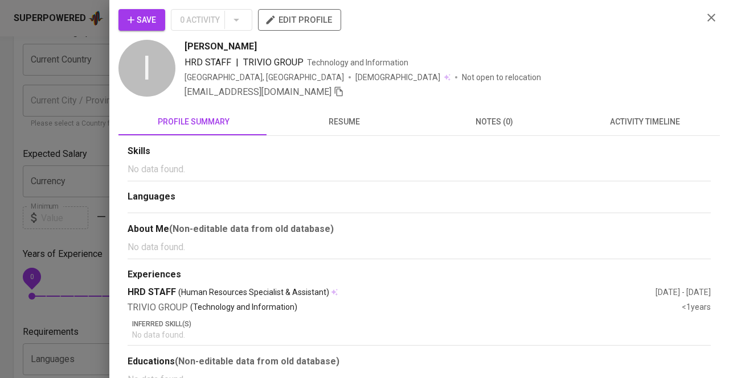
click at [43, 100] on div at bounding box center [364, 189] width 729 height 378
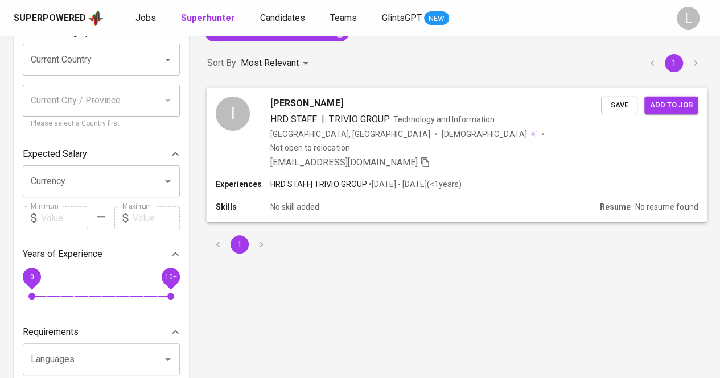
scroll to position [0, 0]
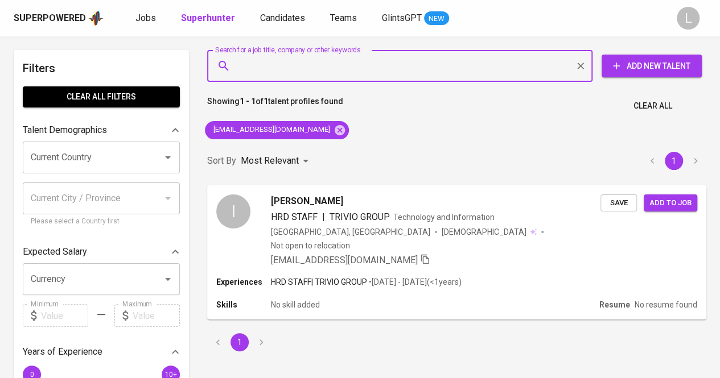
click at [349, 70] on input "Search for a job title, company or other keywords" at bounding box center [402, 66] width 335 height 22
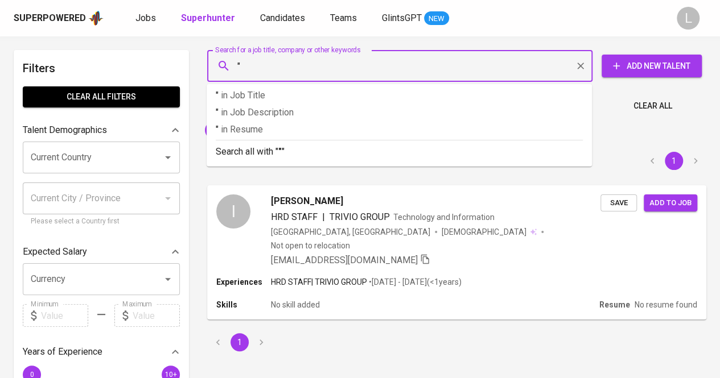
paste input "Veais Nindika"
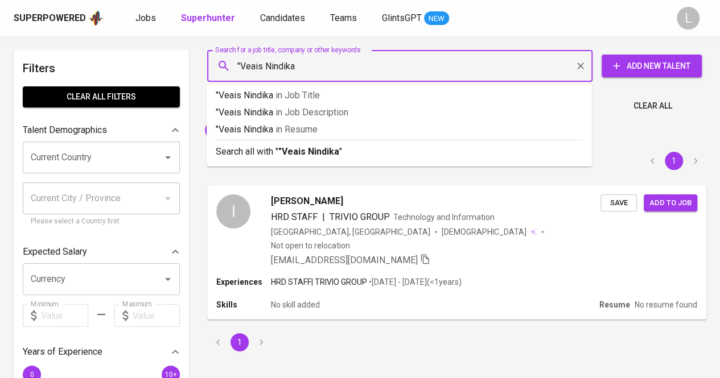
type input ""Veais Nindika""
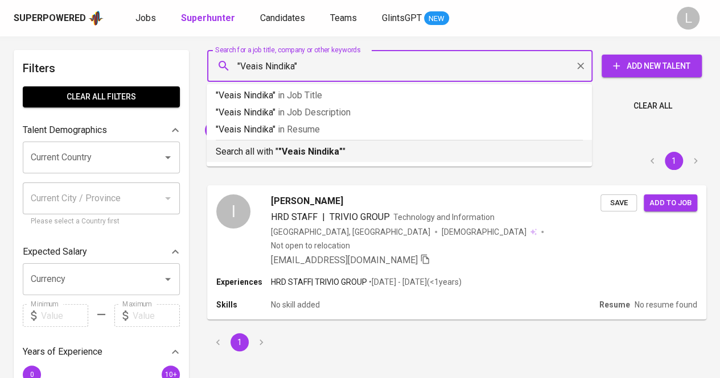
click at [339, 142] on div "Search all with " "Veais Nindika" "" at bounding box center [399, 149] width 367 height 19
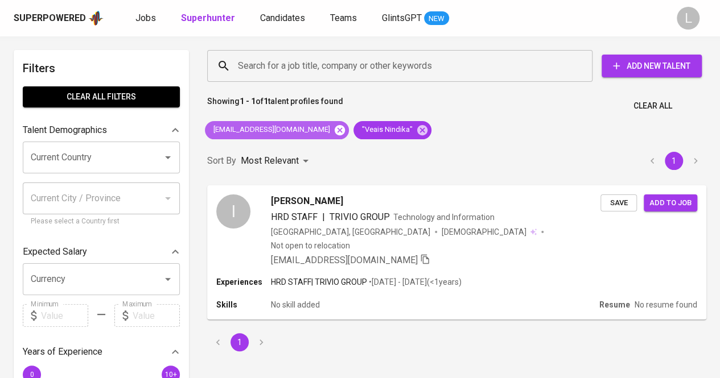
click at [334, 131] on icon at bounding box center [340, 130] width 13 height 13
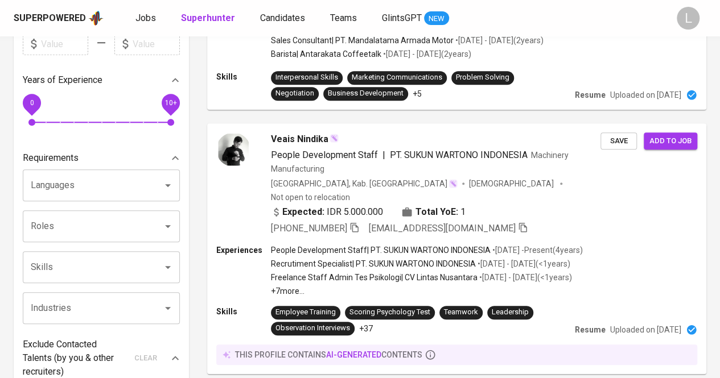
scroll to position [274, 0]
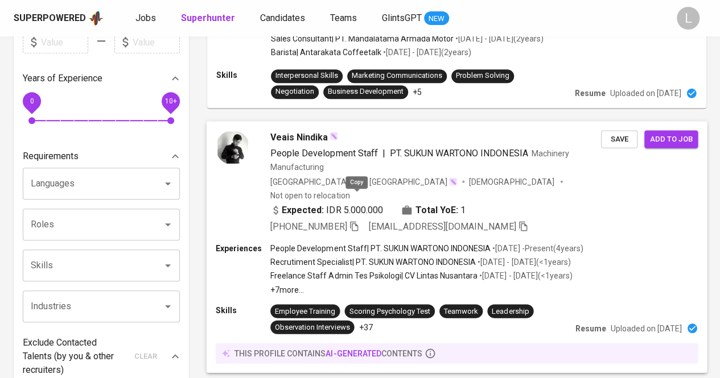
click at [358, 221] on icon "button" at bounding box center [354, 226] width 8 height 10
